Goal: Information Seeking & Learning: Find specific fact

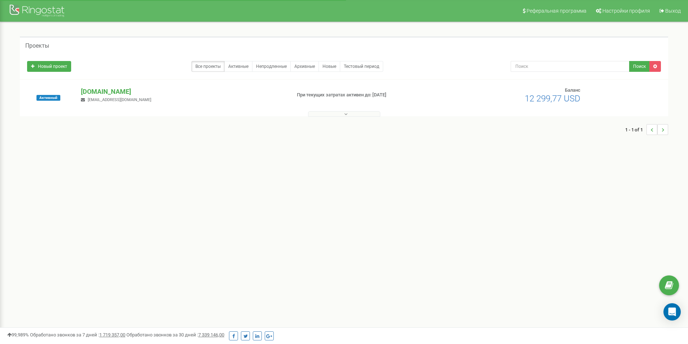
click at [338, 113] on button at bounding box center [344, 113] width 72 height 5
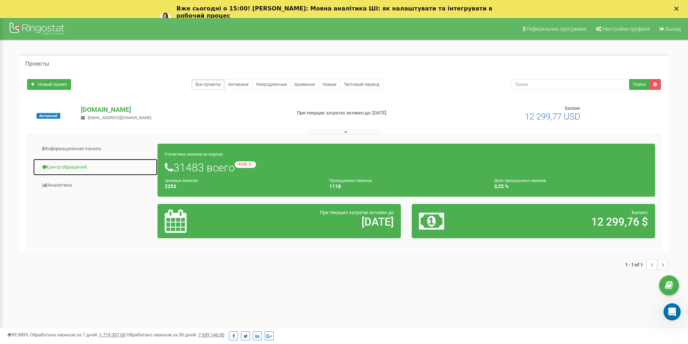
click at [69, 166] on link "Центр обращений" at bounding box center [95, 168] width 125 height 18
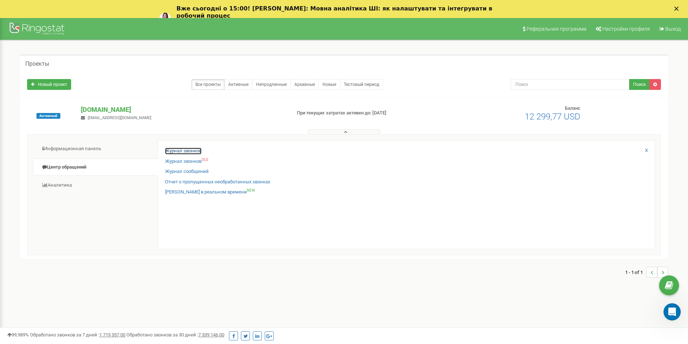
click at [182, 148] on link "Журнал звонков" at bounding box center [183, 151] width 36 height 7
click at [184, 150] on link "Журнал звонков" at bounding box center [183, 151] width 36 height 7
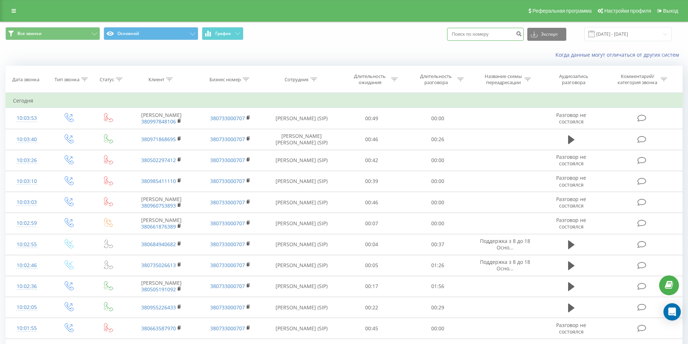
click at [468, 36] on input at bounding box center [485, 34] width 77 height 13
paste input "380988658626"
type input "380988658626"
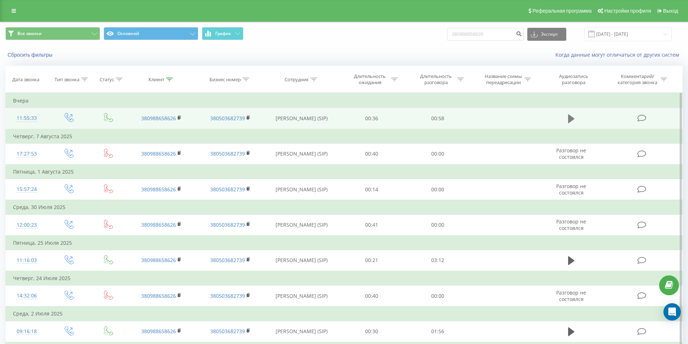
click at [568, 119] on icon at bounding box center [571, 118] width 7 height 9
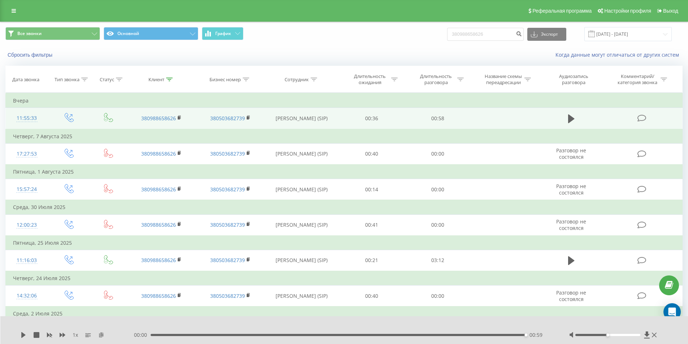
click at [101, 334] on icon at bounding box center [101, 334] width 6 height 5
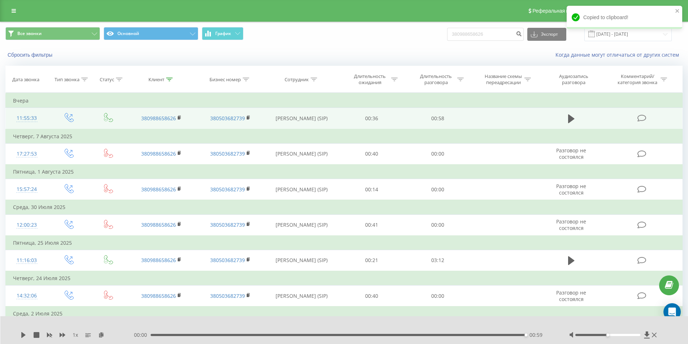
click at [185, 334] on div "00:59" at bounding box center [339, 335] width 376 height 2
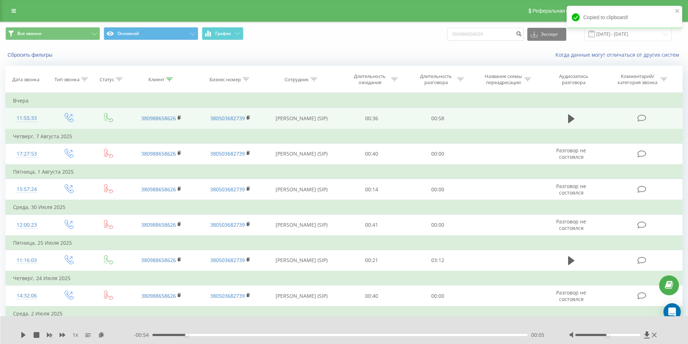
click at [27, 335] on div "1 x" at bounding box center [77, 335] width 113 height 7
click at [23, 335] on icon at bounding box center [23, 335] width 4 height 6
click at [61, 334] on icon at bounding box center [63, 335] width 6 height 4
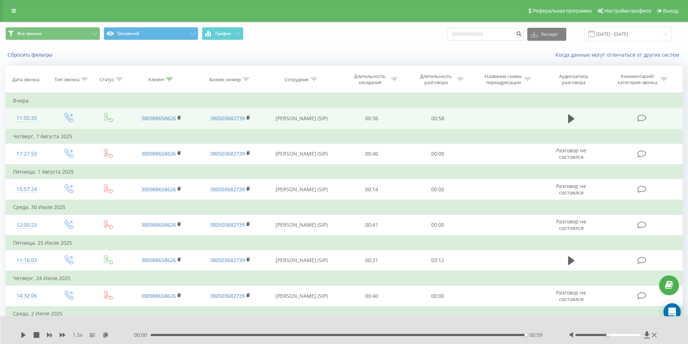
click at [293, 335] on div "00:59" at bounding box center [339, 335] width 376 height 2
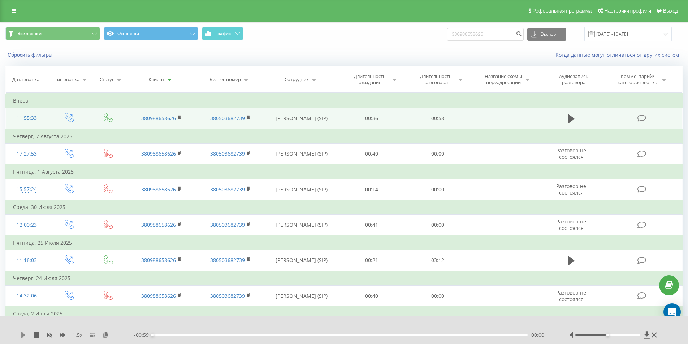
click at [23, 335] on icon at bounding box center [23, 335] width 4 height 6
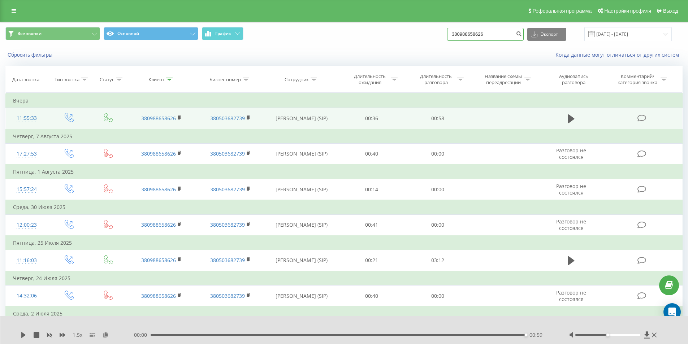
drag, startPoint x: 496, startPoint y: 34, endPoint x: 443, endPoint y: 31, distance: 52.8
click at [443, 31] on div "Все звонки Основной График 380988658626 Экспорт .csv .xls .xlsx 19.05.2025 - 19…" at bounding box center [343, 34] width 677 height 14
paste input "76173617"
type input "380976173617"
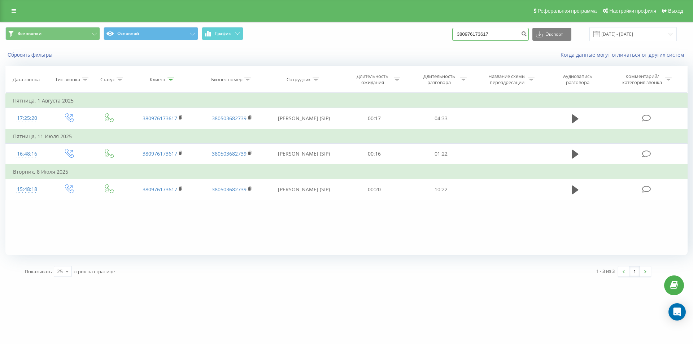
drag, startPoint x: 505, startPoint y: 29, endPoint x: 328, endPoint y: 46, distance: 177.7
click at [372, 41] on div "Все звонки Основной График 380976173617 Экспорт .csv .xls .xlsx 19.05.2025 - 19…" at bounding box center [346, 34] width 683 height 14
paste input "677960254"
type input "380677960254"
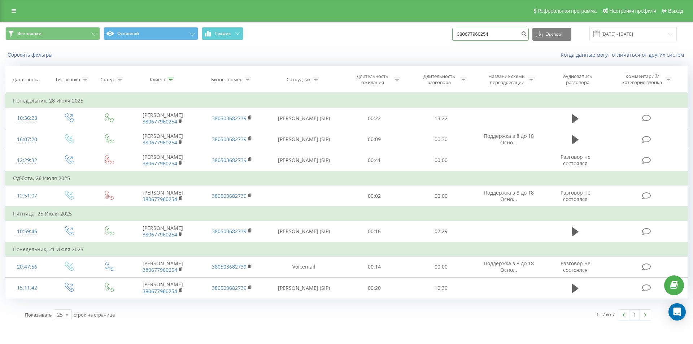
drag, startPoint x: 499, startPoint y: 31, endPoint x: 318, endPoint y: 40, distance: 181.2
click at [376, 35] on div "Все звонки Основной График 380677960254 Экспорт .csv .xls .xlsx 19.05.2025 - 19…" at bounding box center [346, 34] width 683 height 14
paste input "961586303"
type input "380961586303"
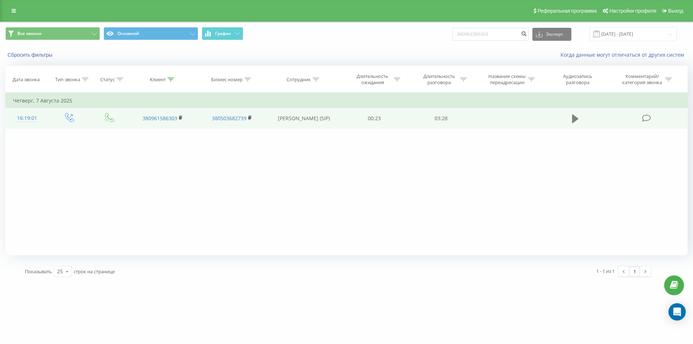
click at [579, 119] on icon at bounding box center [575, 118] width 7 height 9
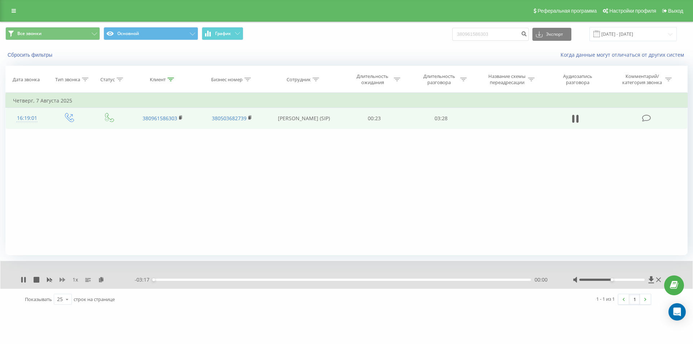
click at [63, 280] on icon at bounding box center [63, 280] width 6 height 4
click at [105, 279] on icon at bounding box center [106, 279] width 6 height 5
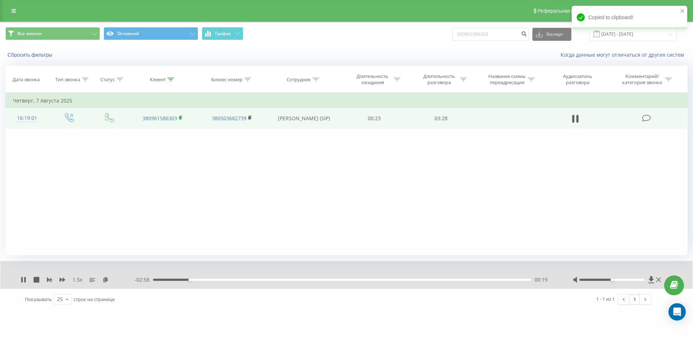
click at [179, 117] on rect at bounding box center [180, 117] width 2 height 3
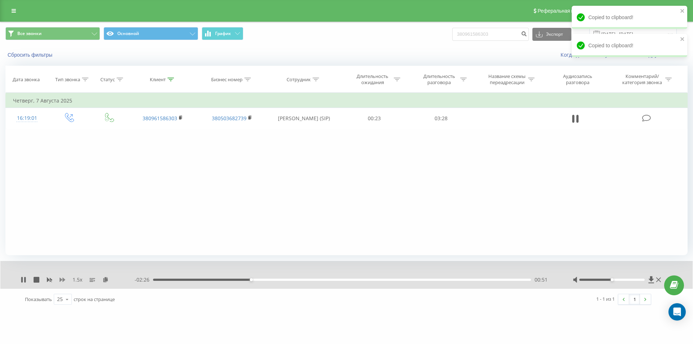
click at [61, 279] on icon at bounding box center [63, 280] width 6 height 4
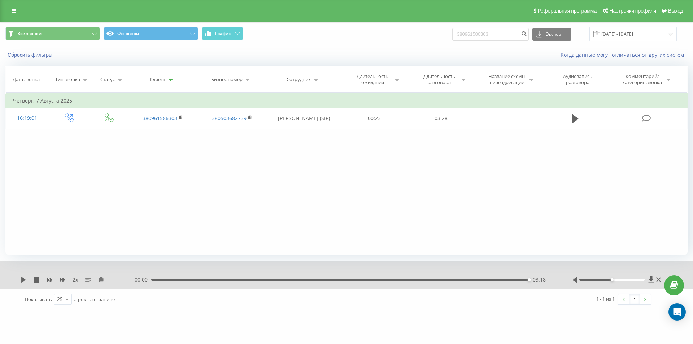
click at [408, 279] on div "03:18" at bounding box center [340, 280] width 378 height 2
click at [24, 279] on icon at bounding box center [23, 280] width 4 height 6
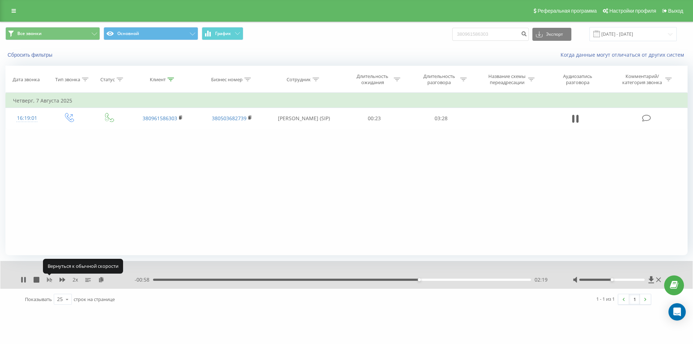
click at [49, 277] on icon at bounding box center [50, 280] width 6 height 6
click at [60, 278] on icon at bounding box center [63, 280] width 6 height 4
click at [60, 278] on icon at bounding box center [63, 280] width 6 height 6
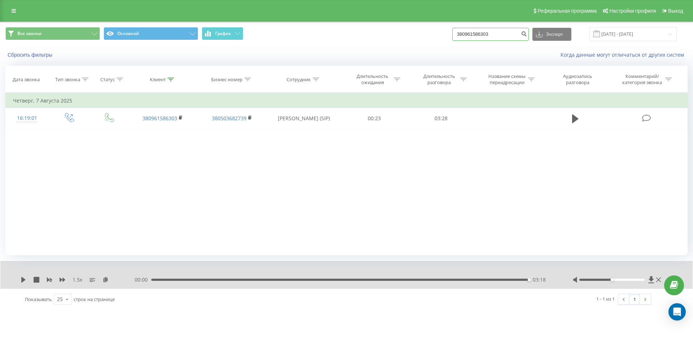
drag, startPoint x: 497, startPoint y: 35, endPoint x: 404, endPoint y: 44, distance: 92.9
click at [428, 41] on div "Все звонки Основной График 380961586303 Экспорт .csv .xls .xlsx 19.05.2025 - 19…" at bounding box center [346, 34] width 683 height 14
paste input "677540589"
type input "380677540589"
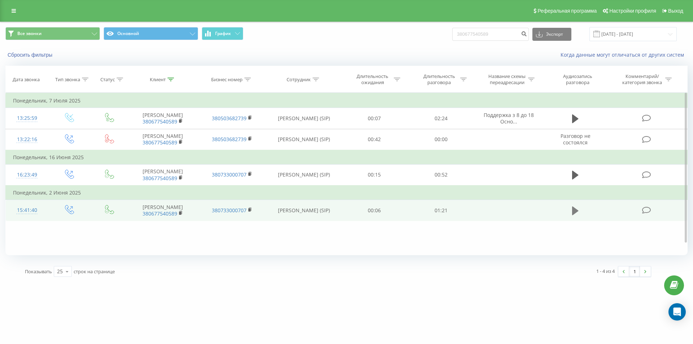
click at [575, 215] on icon at bounding box center [575, 211] width 7 height 9
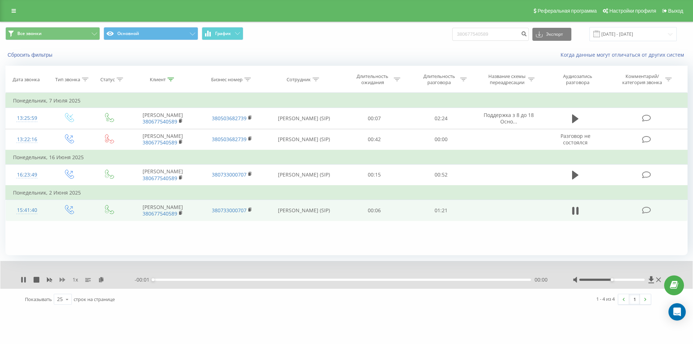
click at [64, 279] on icon at bounding box center [63, 280] width 6 height 6
click at [61, 278] on icon at bounding box center [63, 280] width 6 height 6
drag, startPoint x: 499, startPoint y: 37, endPoint x: 398, endPoint y: 46, distance: 101.6
click at [403, 46] on div "Все звонки Основной График 380677540589 Экспорт .csv .xls .xlsx 19.05.2025 - 19…" at bounding box center [346, 34] width 693 height 24
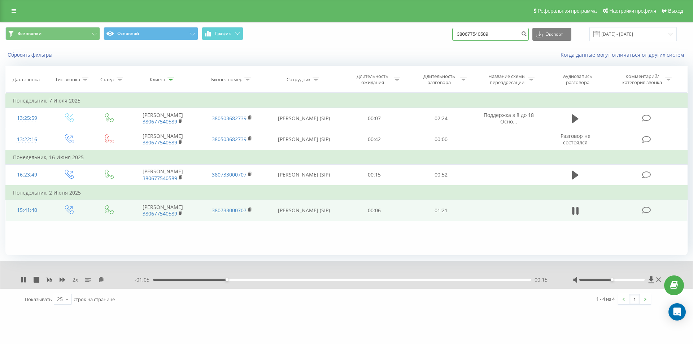
paste input "988768727"
type input "380988768727"
click at [315, 279] on div "00:29" at bounding box center [342, 280] width 378 height 2
click at [349, 280] on div "00:42" at bounding box center [342, 280] width 378 height 2
click at [498, 39] on input "380988768727" at bounding box center [491, 34] width 77 height 13
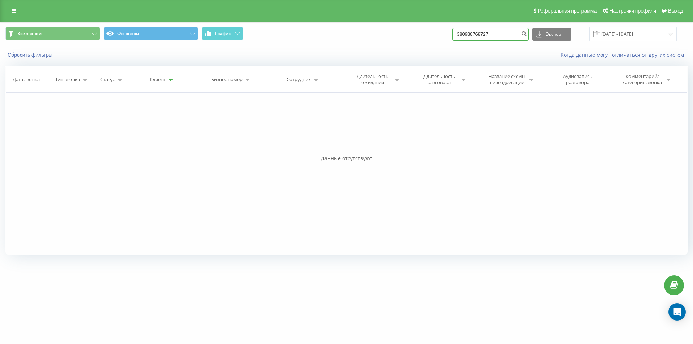
click at [497, 32] on input "380988768727" at bounding box center [491, 34] width 77 height 13
drag, startPoint x: 501, startPoint y: 35, endPoint x: 355, endPoint y: 44, distance: 146.6
click at [369, 44] on div "Все звонки Основной График 380988768727 Экспорт .csv .xls .xlsx 19.05.2025 - 19…" at bounding box center [346, 34] width 693 height 24
paste input "74961930"
type input "380974961930"
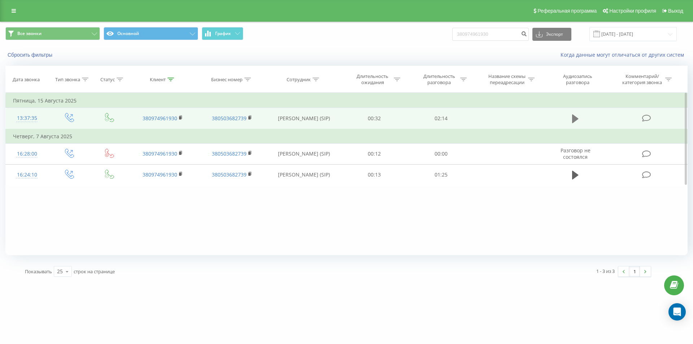
click at [576, 118] on icon at bounding box center [575, 118] width 7 height 9
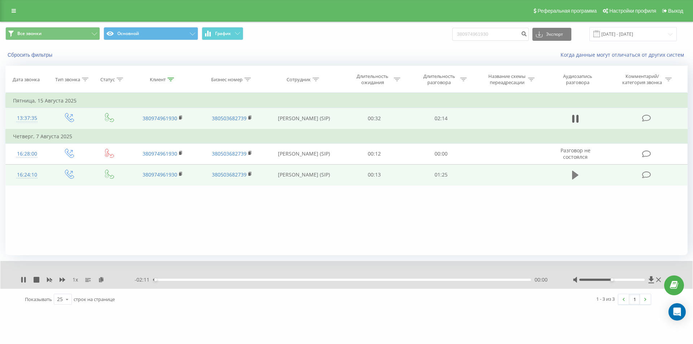
click at [573, 175] on icon at bounding box center [575, 175] width 7 height 9
click at [62, 281] on icon at bounding box center [63, 280] width 6 height 6
click at [64, 281] on icon at bounding box center [63, 280] width 6 height 6
click at [61, 280] on icon at bounding box center [63, 280] width 6 height 4
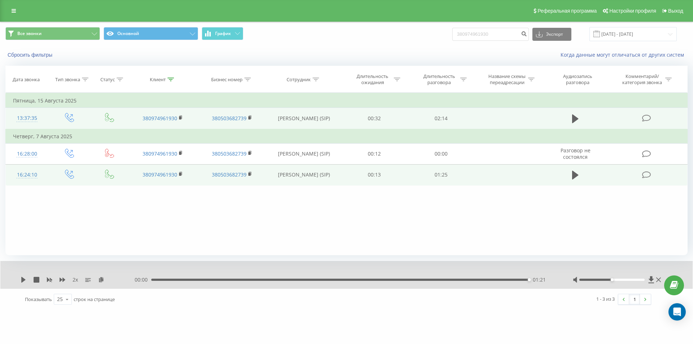
drag, startPoint x: 133, startPoint y: 231, endPoint x: 145, endPoint y: 227, distance: 12.6
click at [133, 230] on div "Фильтровать по условию Равно Введите значение Отмена OK Фильтровать по условию …" at bounding box center [346, 174] width 683 height 163
drag, startPoint x: 500, startPoint y: 33, endPoint x: 381, endPoint y: 46, distance: 120.3
click at [381, 46] on div "Все звонки Основной График 380974961930 Экспорт .csv .xls .xlsx 19.05.2025 - 19…" at bounding box center [346, 43] width 693 height 42
paste input "32851704"
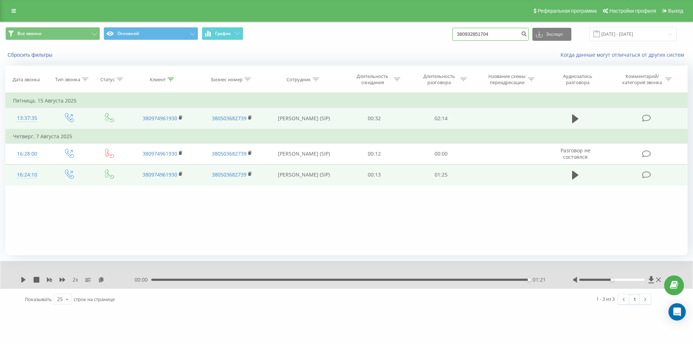
type input "380932851704"
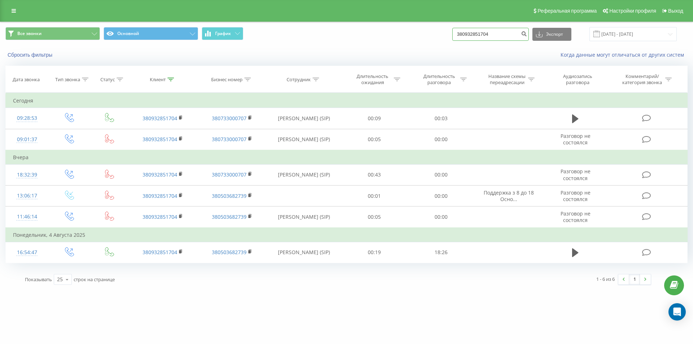
drag, startPoint x: 498, startPoint y: 34, endPoint x: 355, endPoint y: 40, distance: 143.1
click at [372, 38] on div "Все звонки Основной График 380932851704 Экспорт .csv .xls .xlsx [DATE] - [DATE]" at bounding box center [346, 34] width 683 height 14
paste input "500581249"
type input "380500581249"
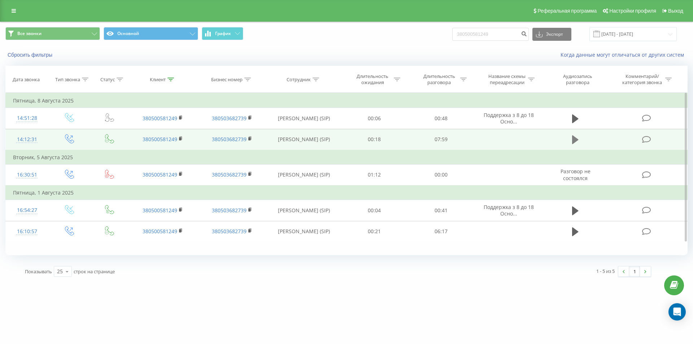
click at [574, 138] on icon at bounding box center [575, 139] width 7 height 9
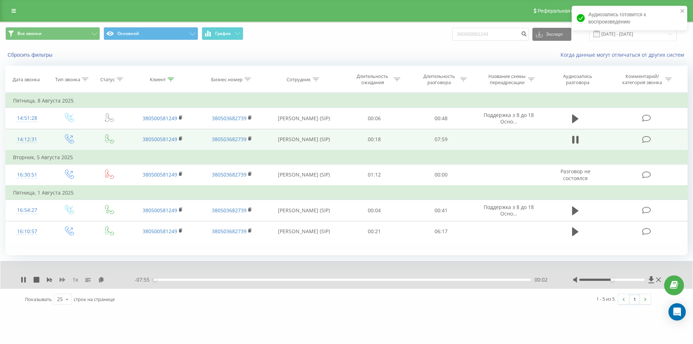
click at [61, 279] on icon at bounding box center [63, 280] width 6 height 6
click at [106, 279] on icon at bounding box center [106, 279] width 6 height 5
click at [182, 139] on icon at bounding box center [180, 138] width 3 height 3
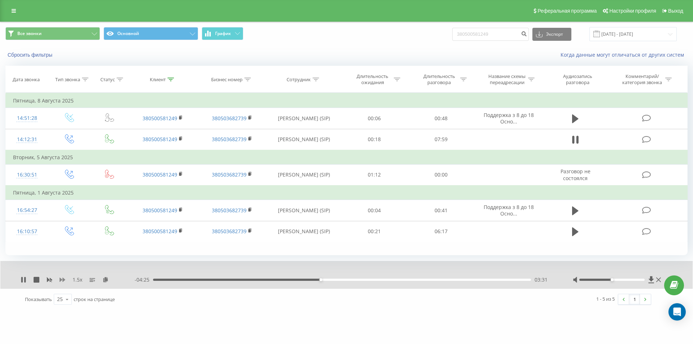
click at [63, 278] on icon at bounding box center [63, 280] width 6 height 4
click at [179, 279] on div "00:33" at bounding box center [342, 280] width 378 height 2
click at [169, 280] on div "00:20" at bounding box center [342, 280] width 378 height 2
click at [164, 280] on div "00:25" at bounding box center [342, 280] width 378 height 2
click at [491, 279] on div "07:06" at bounding box center [342, 280] width 378 height 2
